Goal: Information Seeking & Learning: Learn about a topic

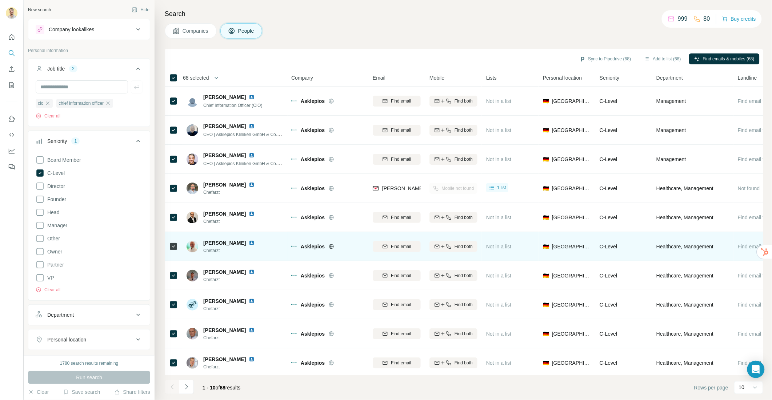
scroll to position [2, 0]
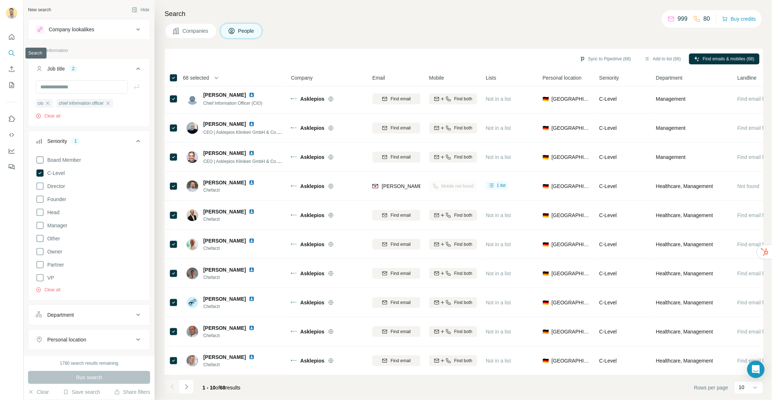
click at [11, 50] on icon "Search" at bounding box center [11, 52] width 7 height 7
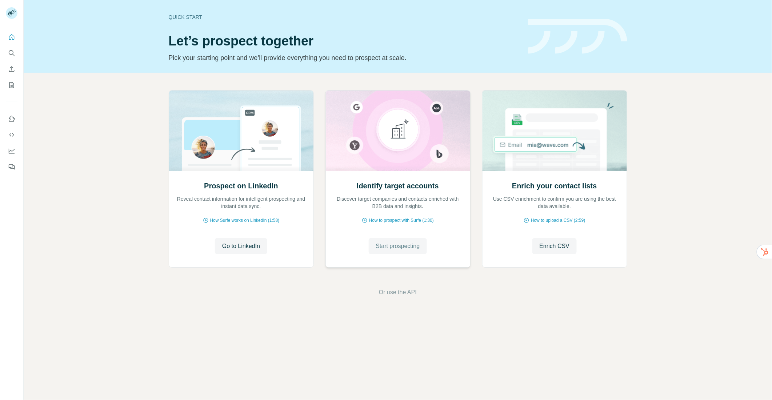
click at [400, 244] on span "Start prospecting" at bounding box center [398, 246] width 44 height 9
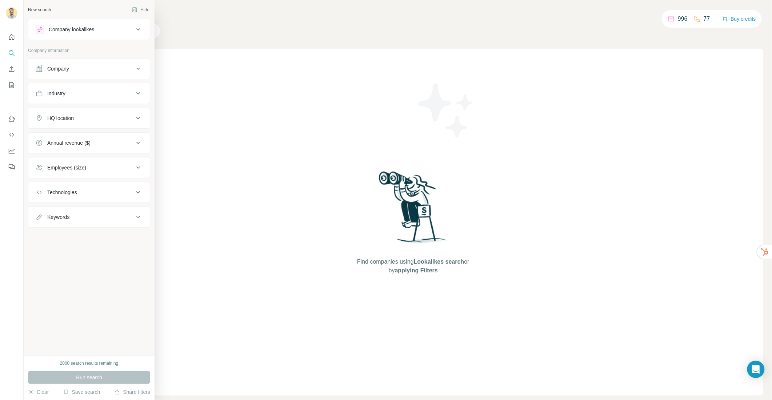
click at [88, 98] on button "Industry" at bounding box center [88, 93] width 121 height 17
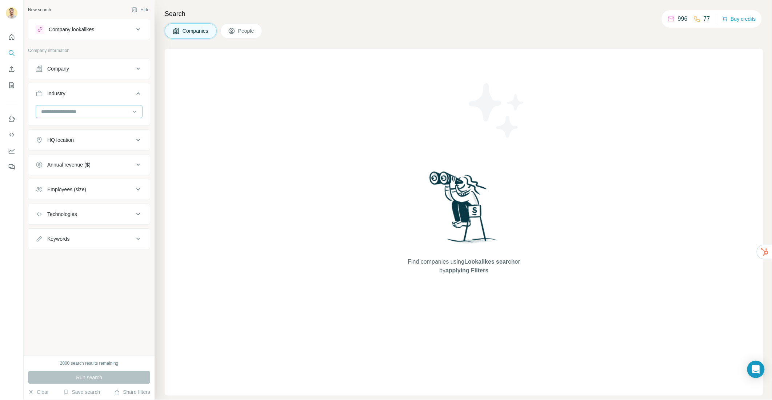
click at [81, 113] on input at bounding box center [85, 112] width 90 height 8
click at [74, 113] on input at bounding box center [85, 112] width 90 height 8
click at [62, 111] on input at bounding box center [85, 112] width 90 height 8
click at [58, 109] on input at bounding box center [85, 112] width 90 height 8
click at [56, 110] on input at bounding box center [85, 112] width 90 height 8
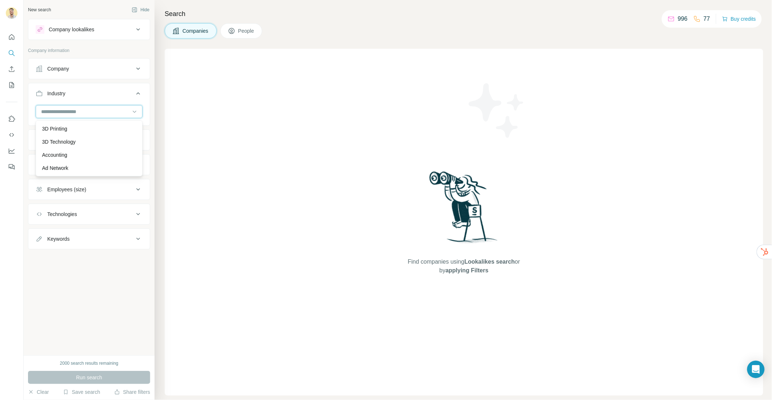
click at [56, 110] on input at bounding box center [85, 112] width 90 height 8
type input "*****"
click at [71, 165] on div "Electronics" at bounding box center [89, 168] width 94 height 7
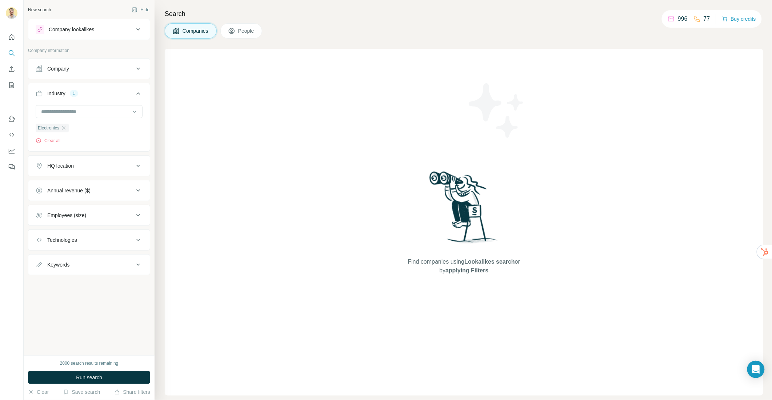
click at [90, 166] on div "HQ location" at bounding box center [85, 165] width 98 height 7
click at [75, 186] on input "text" at bounding box center [89, 183] width 107 height 13
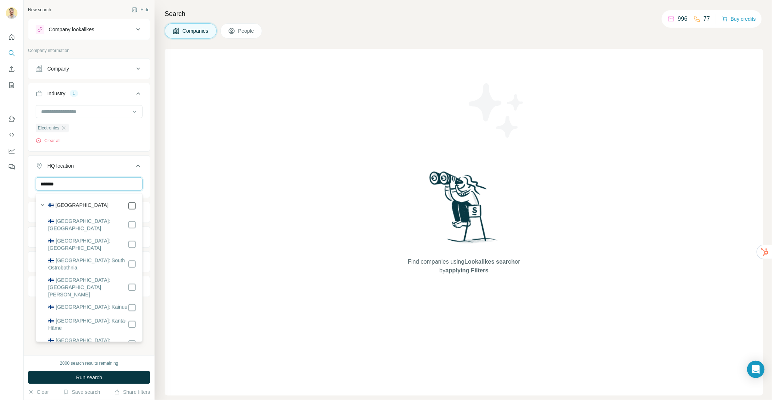
type input "*******"
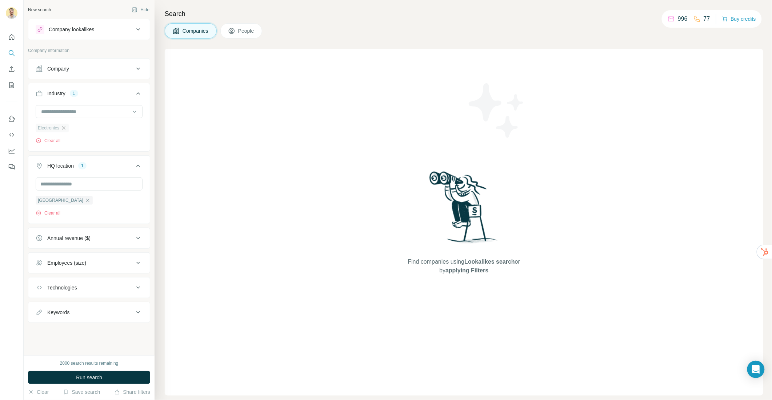
click at [65, 128] on icon "button" at bounding box center [63, 127] width 3 height 3
click at [67, 113] on input at bounding box center [85, 112] width 90 height 8
click at [55, 116] on div at bounding box center [85, 111] width 90 height 12
click at [57, 113] on input at bounding box center [85, 112] width 90 height 8
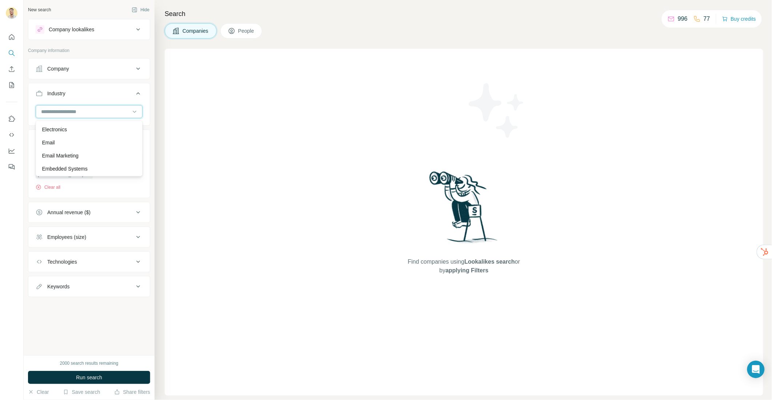
click at [62, 108] on input at bounding box center [85, 112] width 90 height 8
click at [57, 110] on input at bounding box center [85, 112] width 90 height 8
click at [53, 111] on input at bounding box center [85, 112] width 90 height 8
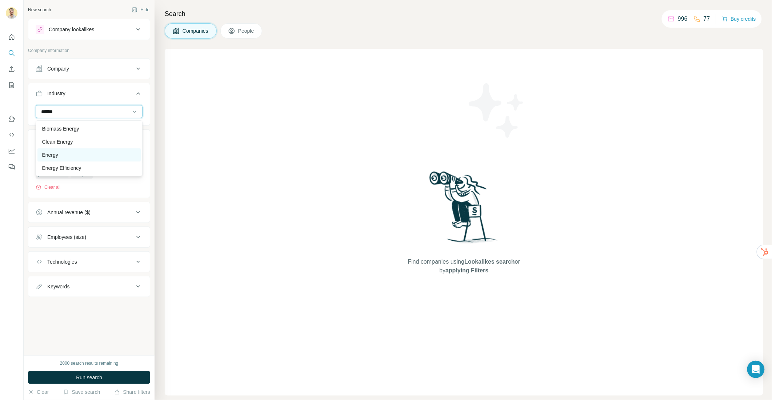
type input "******"
click at [72, 155] on div "Energy" at bounding box center [89, 154] width 94 height 7
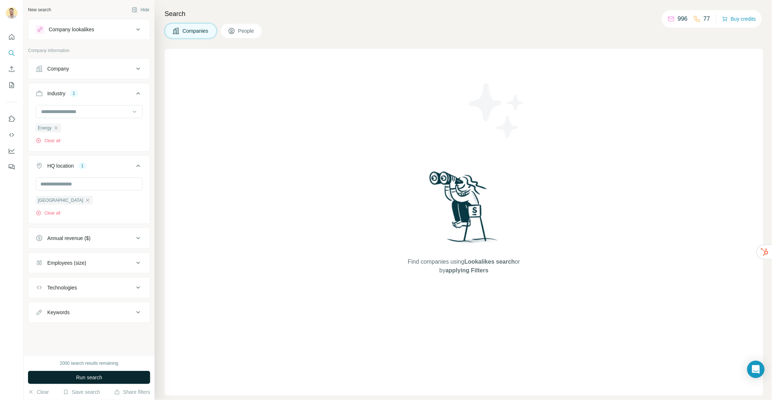
click at [96, 376] on span "Run search" at bounding box center [89, 377] width 26 height 7
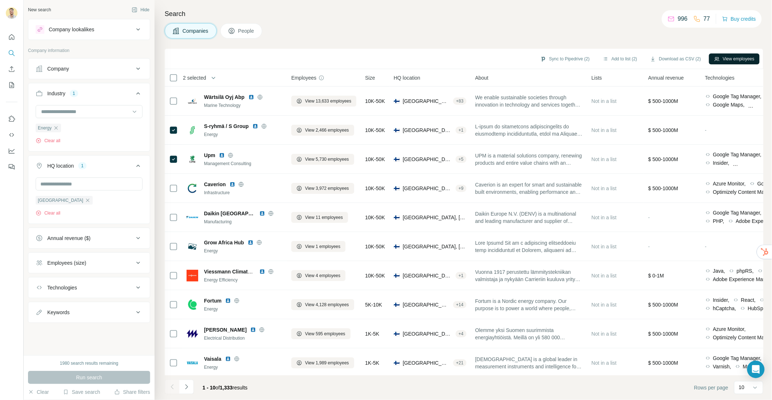
click at [746, 56] on button "View employees" at bounding box center [734, 58] width 51 height 11
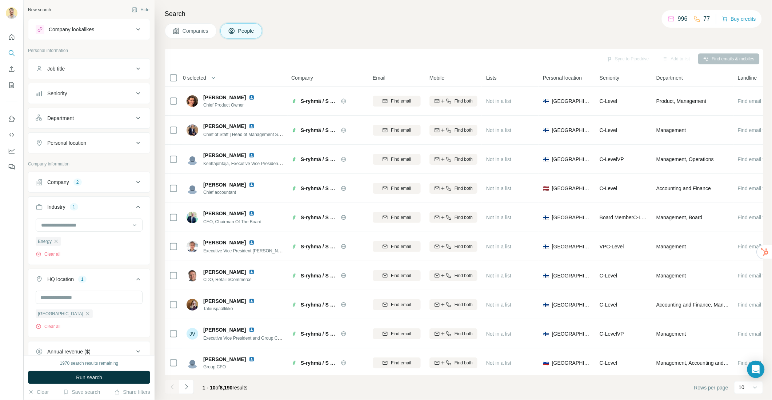
click at [87, 90] on div "Seniority" at bounding box center [85, 93] width 98 height 7
click at [42, 126] on icon at bounding box center [40, 125] width 9 height 9
click at [99, 378] on span "Run search" at bounding box center [89, 377] width 26 height 7
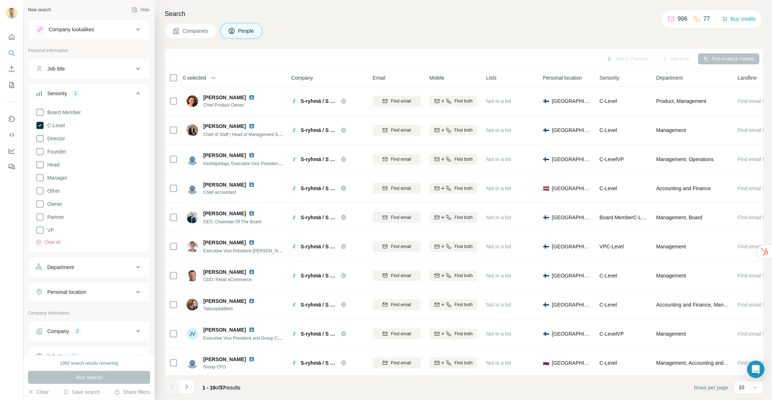
click at [125, 94] on div "Seniority 1" at bounding box center [85, 93] width 98 height 7
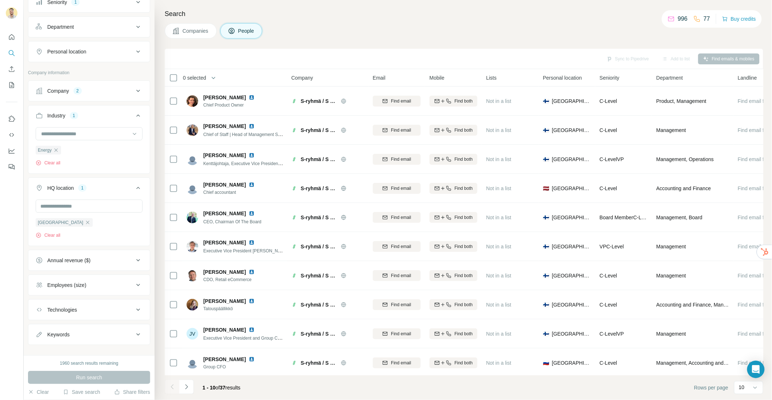
scroll to position [104, 0]
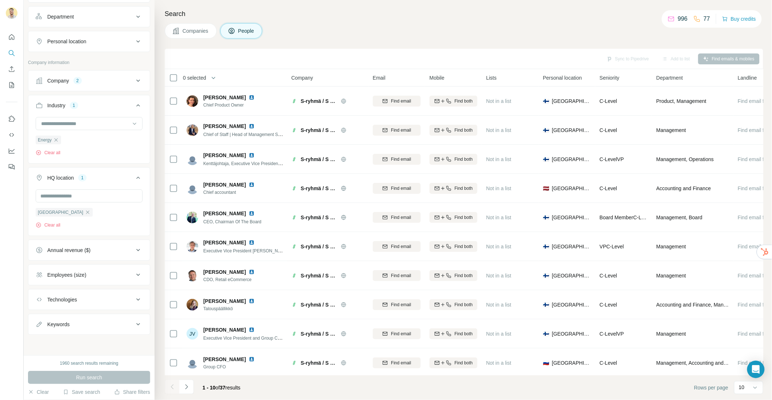
click at [191, 76] on span "0 selected" at bounding box center [194, 77] width 23 height 7
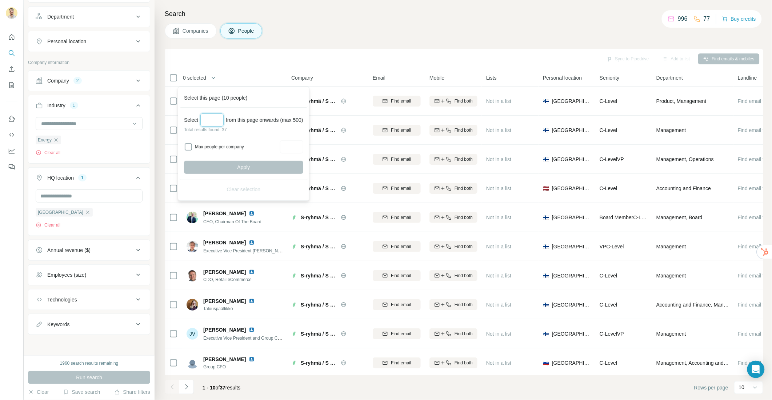
click at [210, 121] on input "Select a number (up to 500)" at bounding box center [211, 119] width 23 height 13
type input "**"
click at [223, 165] on button "Apply" at bounding box center [243, 167] width 119 height 13
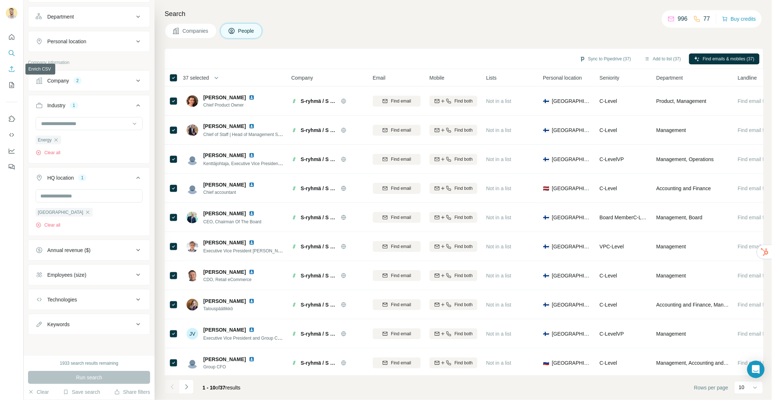
click at [13, 71] on icon "Enrich CSV" at bounding box center [11, 68] width 5 height 5
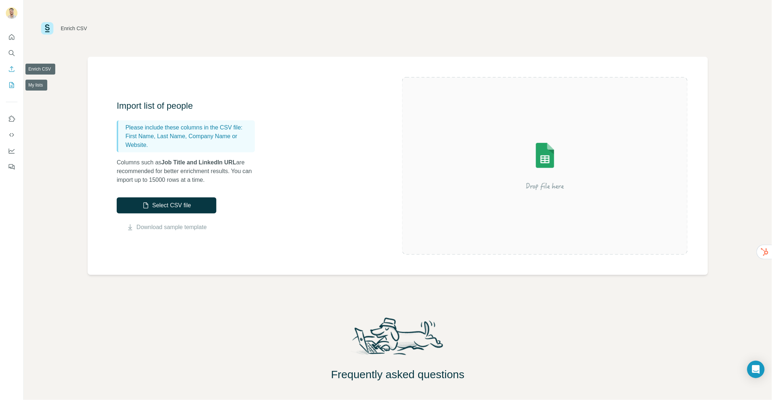
click at [12, 86] on icon "My lists" at bounding box center [11, 84] width 7 height 7
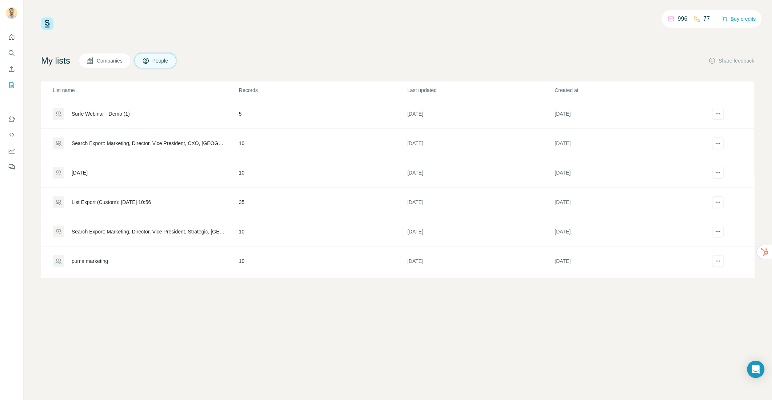
click at [125, 144] on div "Search Export: Marketing, Director, Vice President, CXO, North America - 13/08/…" at bounding box center [149, 143] width 155 height 7
click at [14, 54] on icon "Search" at bounding box center [11, 52] width 7 height 7
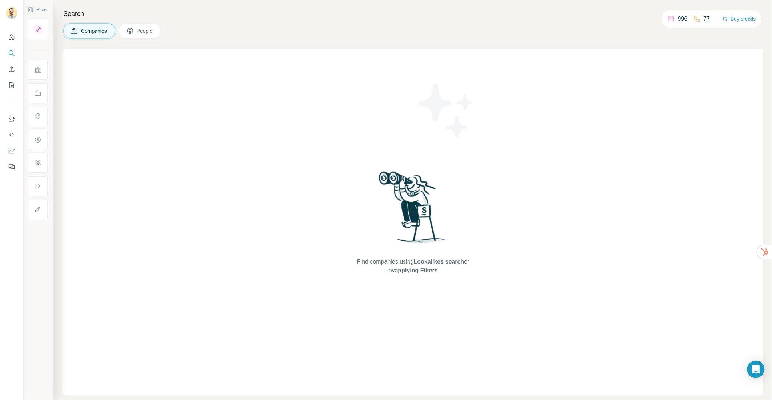
click at [144, 30] on span "People" at bounding box center [145, 30] width 17 height 7
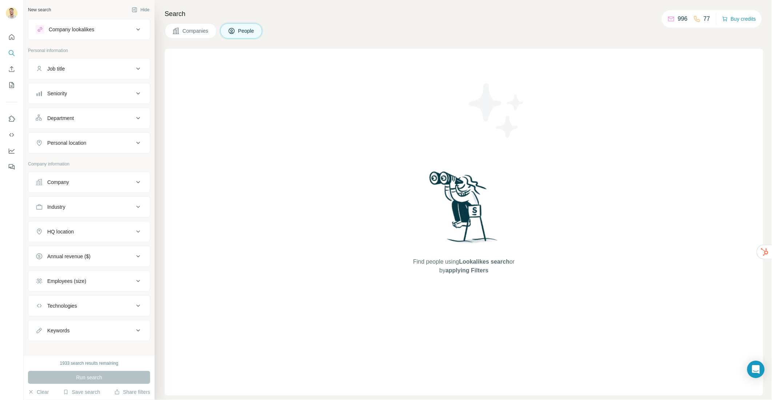
click at [79, 67] on div "Job title" at bounding box center [85, 68] width 98 height 7
click at [127, 30] on div "Company lookalikes" at bounding box center [85, 29] width 98 height 9
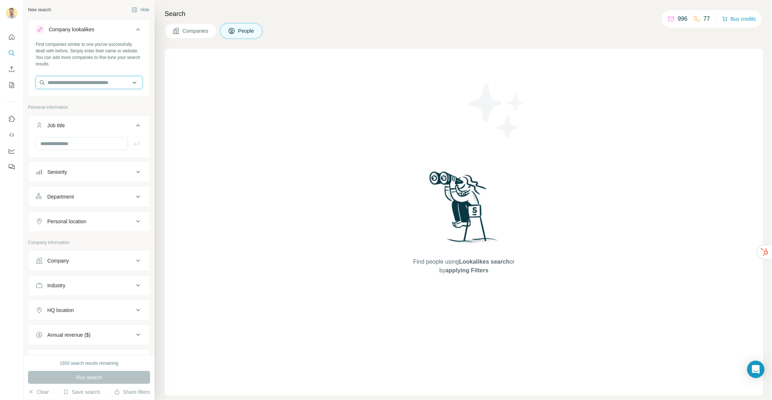
click at [86, 83] on input "text" at bounding box center [89, 82] width 107 height 13
type input "*****"
click at [89, 97] on div "Surfe surfe.com" at bounding box center [88, 102] width 103 height 20
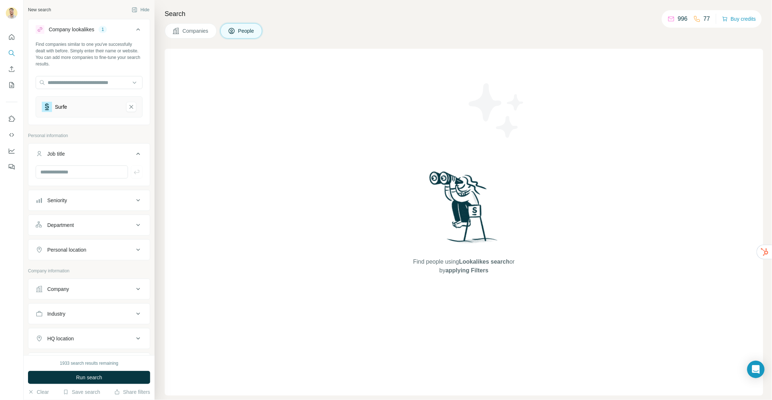
click at [96, 380] on span "Run search" at bounding box center [89, 377] width 26 height 7
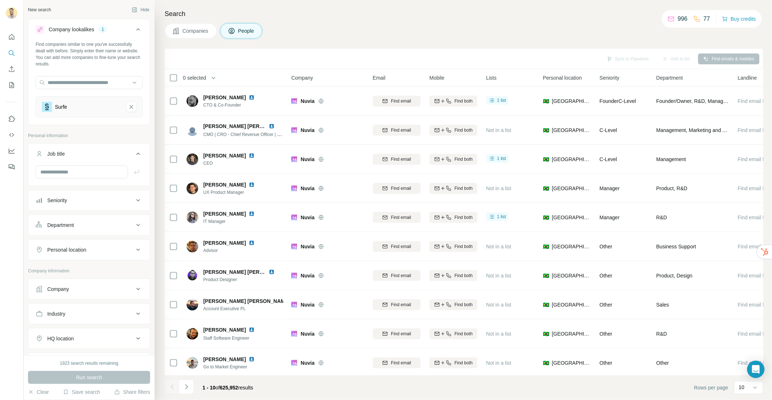
click at [198, 32] on span "Companies" at bounding box center [195, 30] width 27 height 7
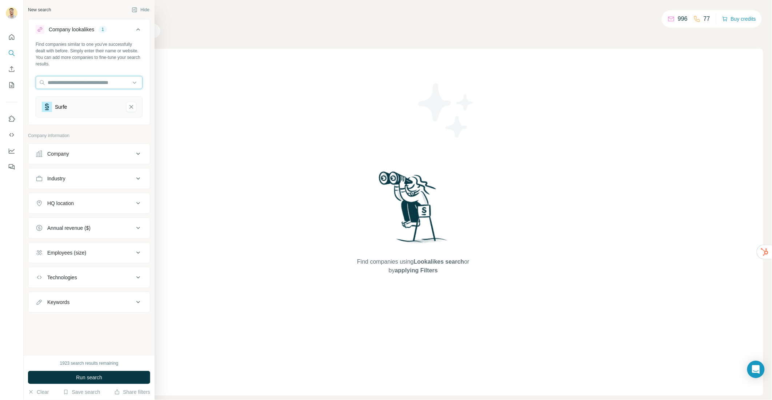
drag, startPoint x: 91, startPoint y: 82, endPoint x: 121, endPoint y: 200, distance: 121.5
click at [91, 82] on input "text" at bounding box center [89, 82] width 107 height 13
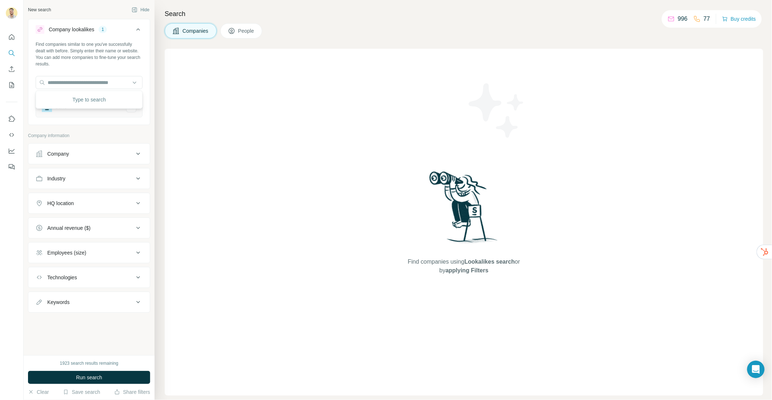
click at [108, 379] on button "Run search" at bounding box center [89, 377] width 122 height 13
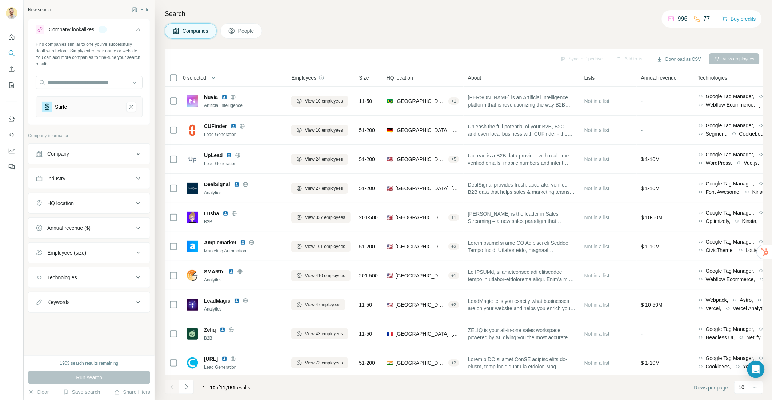
click at [138, 34] on button "Company lookalikes 1" at bounding box center [88, 31] width 121 height 20
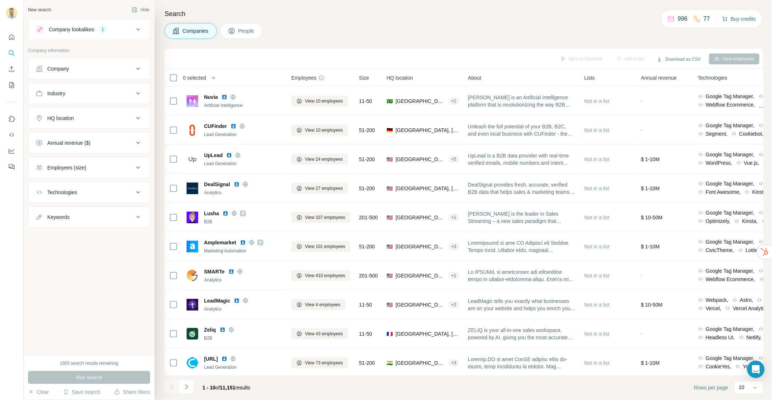
click at [733, 18] on button "Buy credits" at bounding box center [739, 19] width 34 height 10
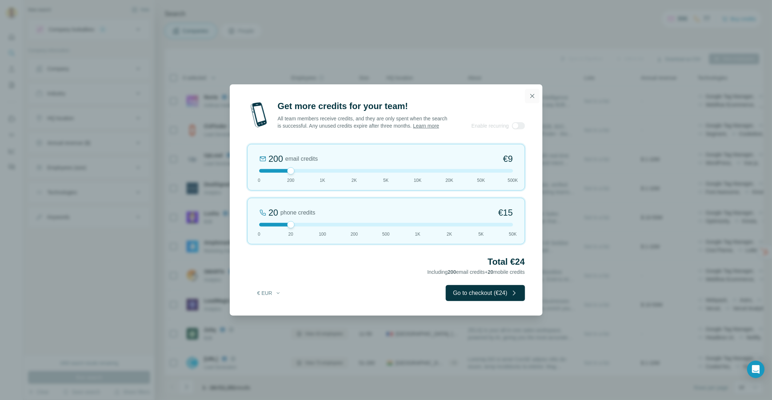
click at [535, 94] on icon "button" at bounding box center [531, 95] width 7 height 7
